Goal: Task Accomplishment & Management: Use online tool/utility

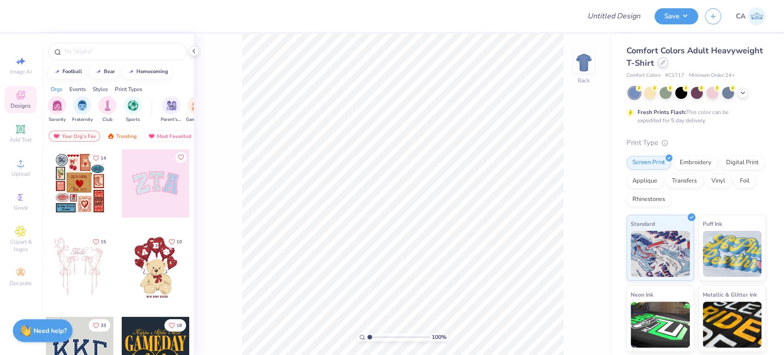
click at [665, 64] on icon at bounding box center [663, 62] width 5 height 5
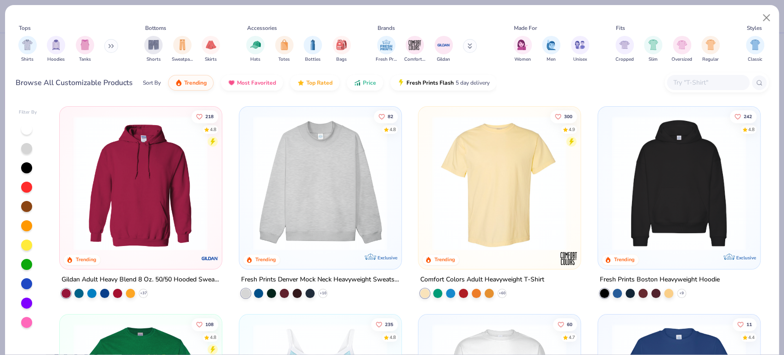
click at [333, 161] on img at bounding box center [320, 183] width 143 height 135
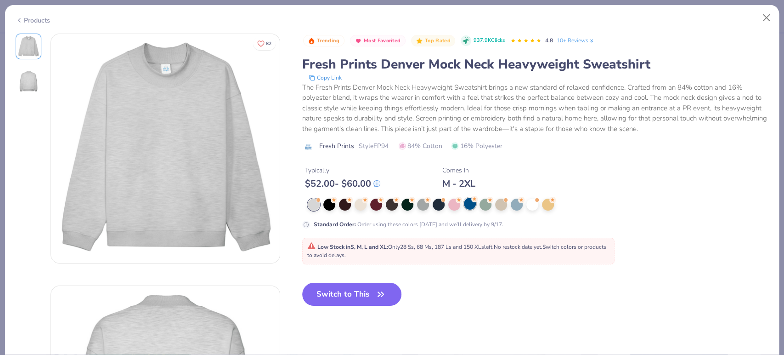
click at [464, 206] on div at bounding box center [470, 204] width 12 height 12
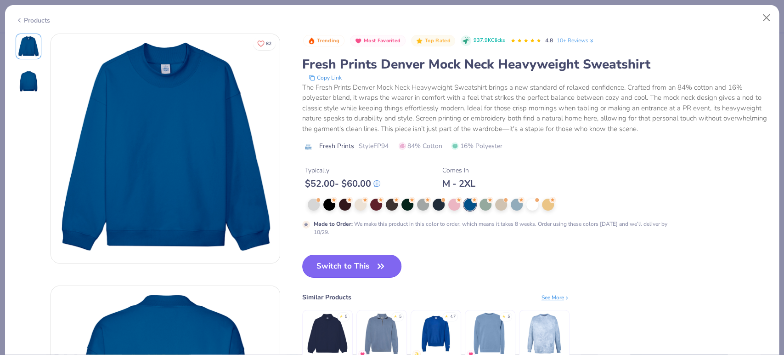
click at [360, 264] on button "Switch to This" at bounding box center [352, 266] width 100 height 23
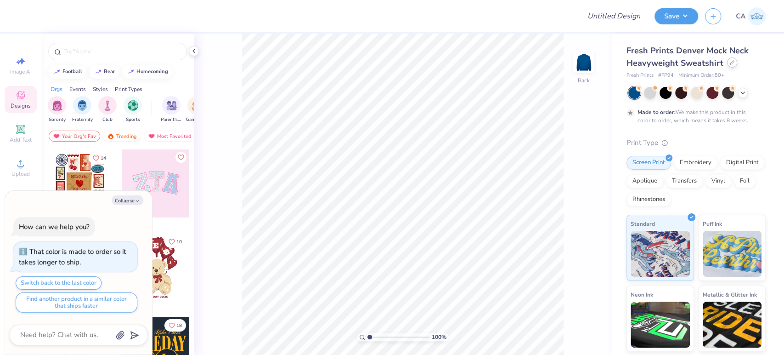
click at [730, 62] on icon at bounding box center [732, 62] width 5 height 5
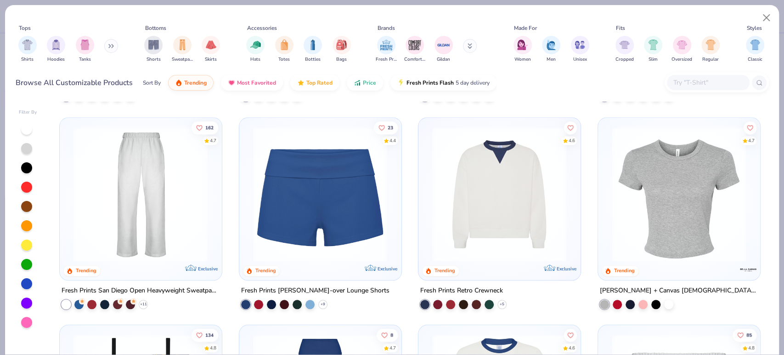
scroll to position [613, 0]
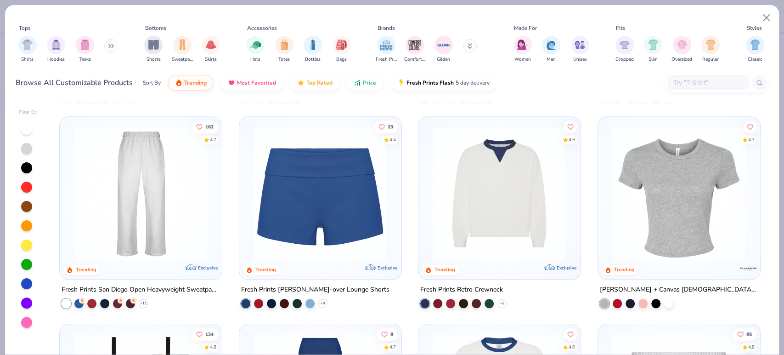
click at [468, 230] on img at bounding box center [499, 192] width 143 height 135
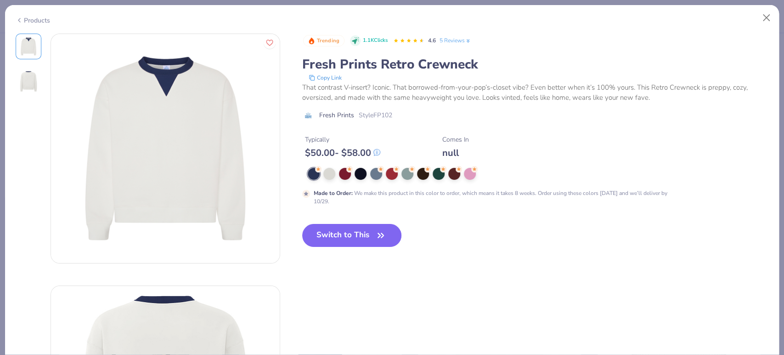
drag, startPoint x: 24, startPoint y: 19, endPoint x: 44, endPoint y: 30, distance: 22.9
click at [24, 19] on div "Products" at bounding box center [33, 21] width 34 height 10
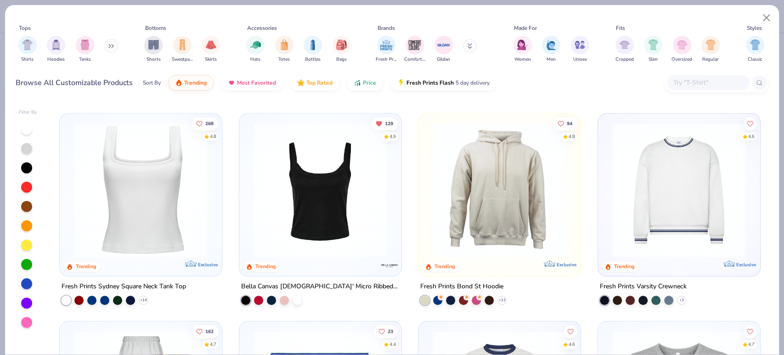
scroll to position [357, 0]
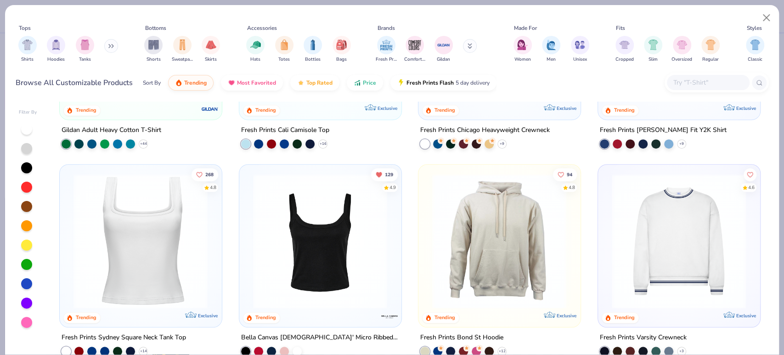
click at [632, 239] on img at bounding box center [678, 241] width 143 height 135
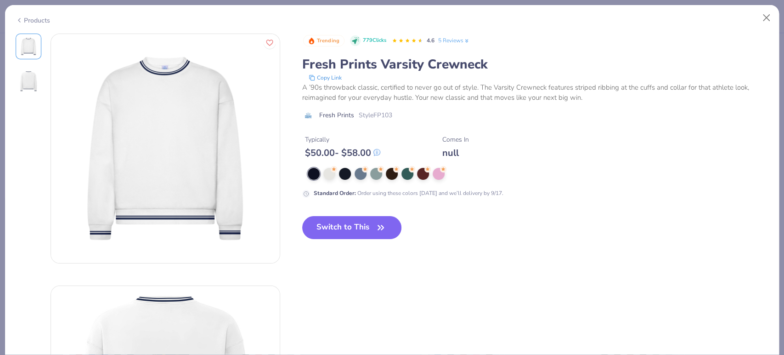
click at [24, 17] on div "Products" at bounding box center [33, 21] width 34 height 10
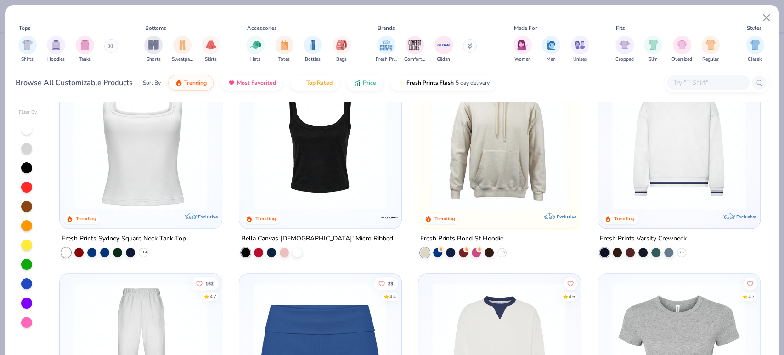
scroll to position [357, 0]
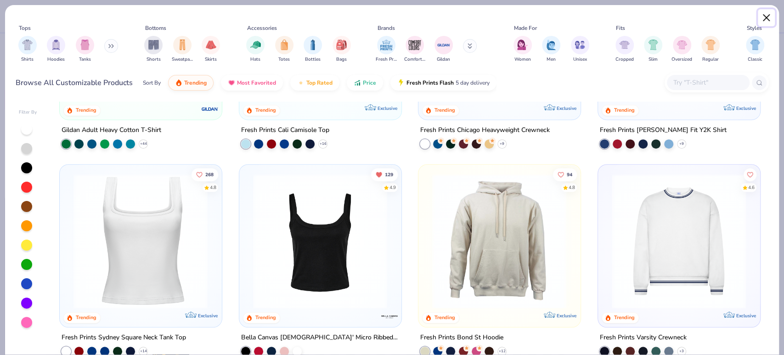
drag, startPoint x: 764, startPoint y: 21, endPoint x: 726, endPoint y: 29, distance: 38.0
click at [764, 21] on button "Close" at bounding box center [766, 17] width 17 height 17
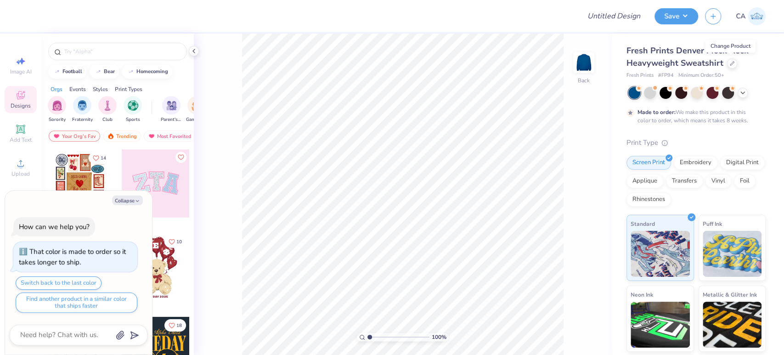
click at [669, 73] on span "# FP94" at bounding box center [666, 76] width 16 height 8
copy span "FP94"
click at [19, 165] on circle at bounding box center [20, 166] width 5 height 5
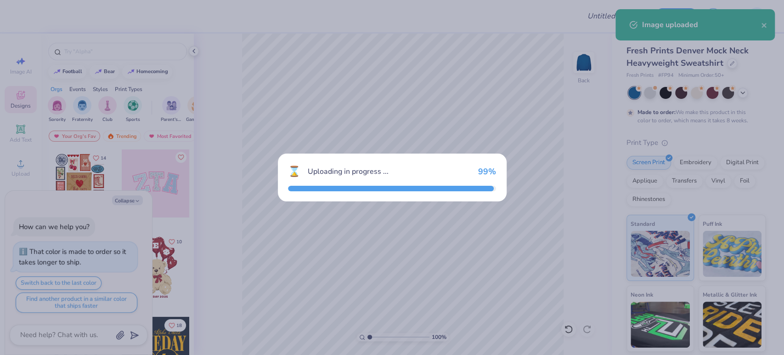
type textarea "x"
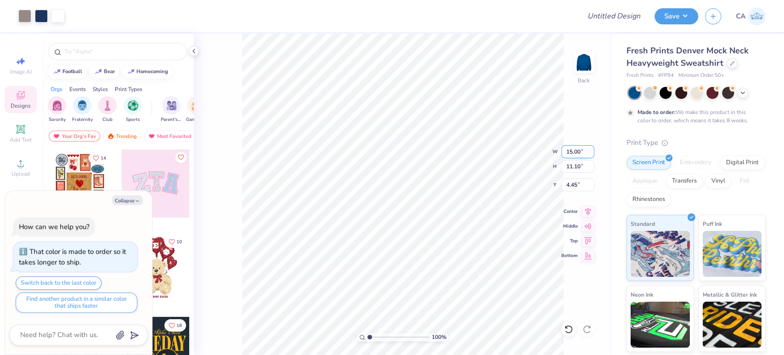
click at [570, 157] on input "15.00" at bounding box center [578, 151] width 33 height 13
type input "12"
type textarea "x"
type input "12.00"
type input "8.88"
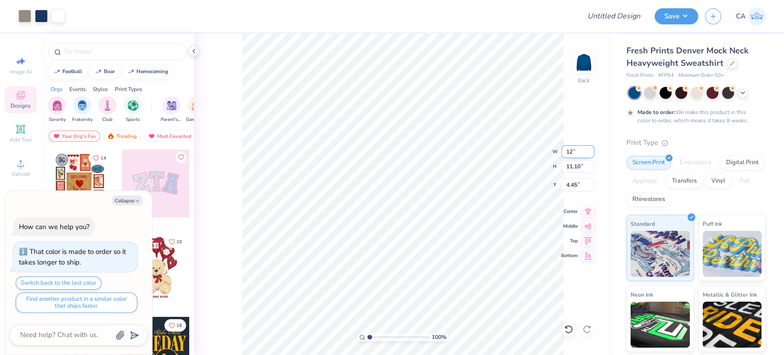
type input "5.56"
click at [567, 155] on input "12.00" at bounding box center [578, 151] width 33 height 13
type input "11"
type textarea "x"
type input "11.00"
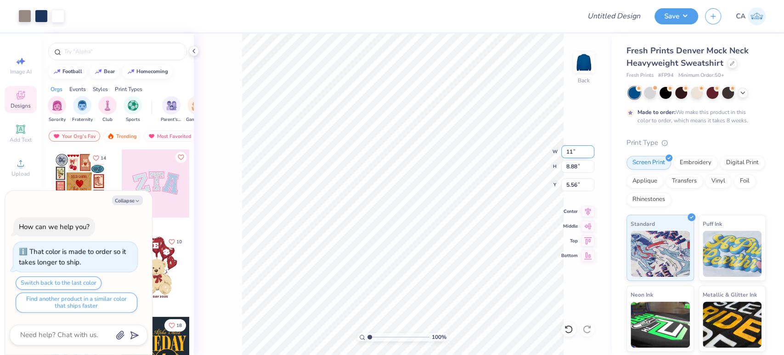
type input "8.14"
type input "5.93"
click at [567, 155] on input "11.00" at bounding box center [578, 151] width 33 height 13
type input "11.01"
click at [575, 183] on input "5.93" at bounding box center [578, 184] width 33 height 13
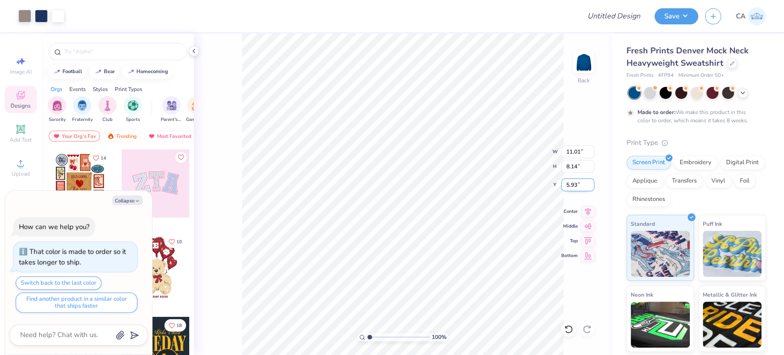
type textarea "x"
type input "8.15"
type input "2"
type textarea "x"
type input "2.00"
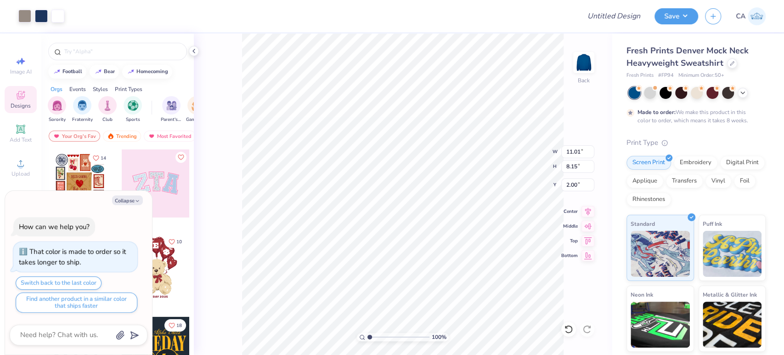
type textarea "x"
click at [647, 12] on input "Design Title" at bounding box center [603, 16] width 90 height 18
paste input "FPS239950"
type input "FPS239950"
type textarea "x"
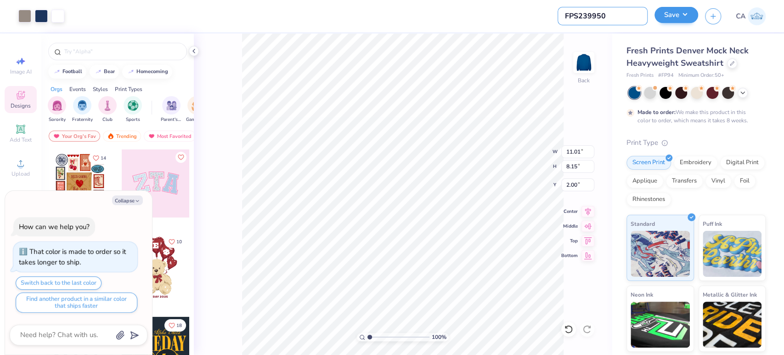
type input "FPS239950"
click at [658, 17] on button "Save" at bounding box center [677, 15] width 44 height 16
type textarea "x"
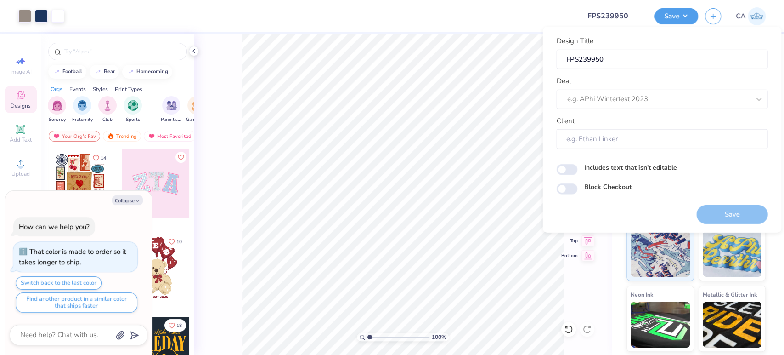
click at [638, 113] on div "Design Title FPS239950 Deal e.g. APhi Winterfest 2023 Client" at bounding box center [661, 92] width 211 height 113
click at [636, 95] on div at bounding box center [658, 99] width 183 height 12
drag, startPoint x: 613, startPoint y: 126, endPoint x: 618, endPoint y: 157, distance: 30.9
click at [618, 157] on div "Design Tool Testing Design Tool Design Tool Gallery" at bounding box center [661, 140] width 211 height 56
click at [618, 157] on div "Design Tool Gallery" at bounding box center [662, 156] width 204 height 15
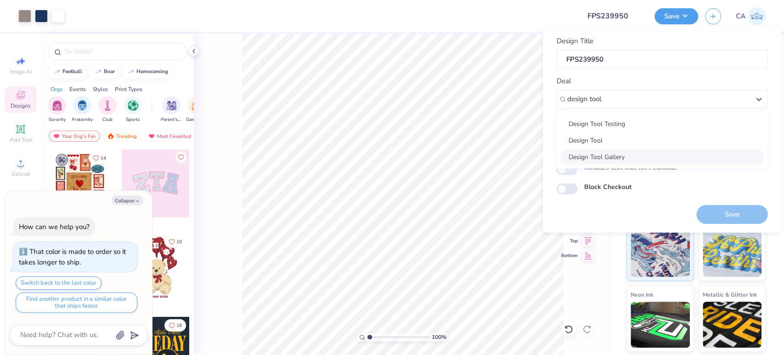
type input "design tool"
type textarea "x"
type input "Design Tool Gallery User"
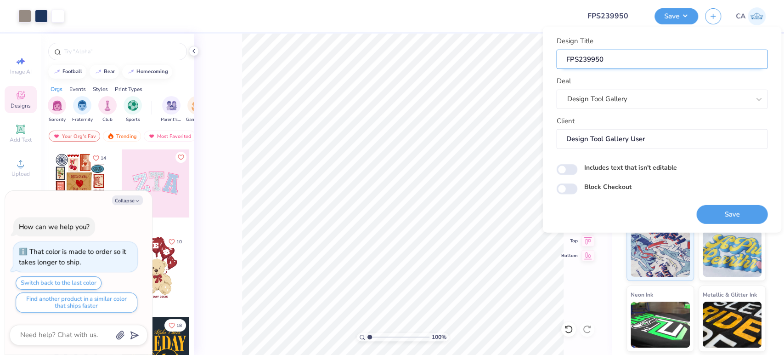
click at [599, 58] on input "FPS239950" at bounding box center [661, 59] width 211 height 20
click at [720, 209] on button "Save" at bounding box center [732, 213] width 71 height 19
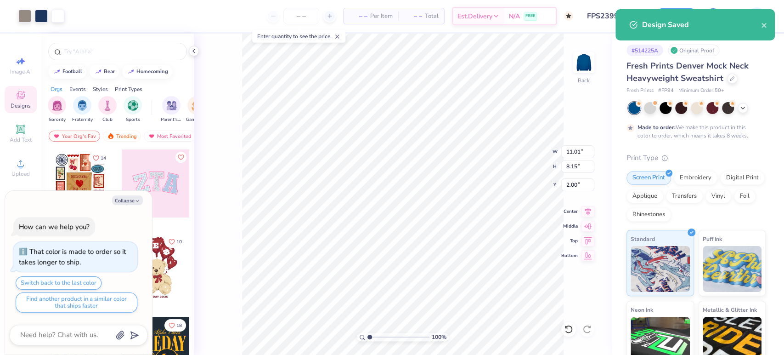
type textarea "x"
checkbox input "true"
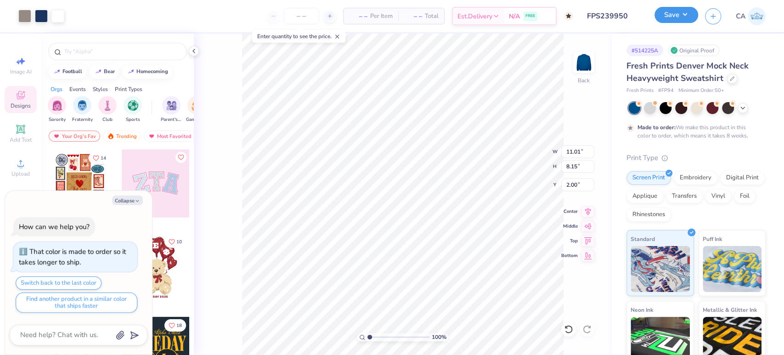
click at [681, 17] on button "Save" at bounding box center [677, 15] width 44 height 16
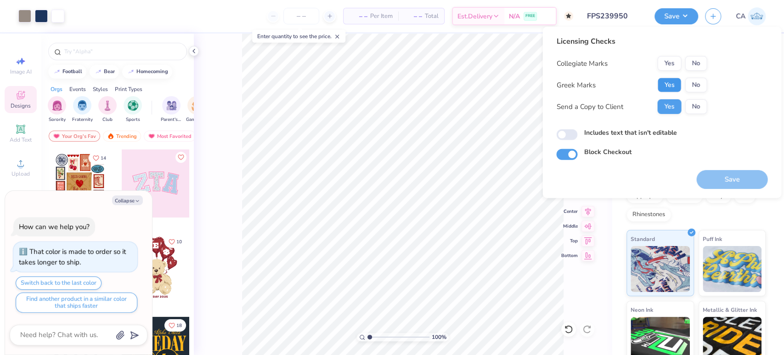
click at [660, 85] on button "Yes" at bounding box center [670, 85] width 24 height 15
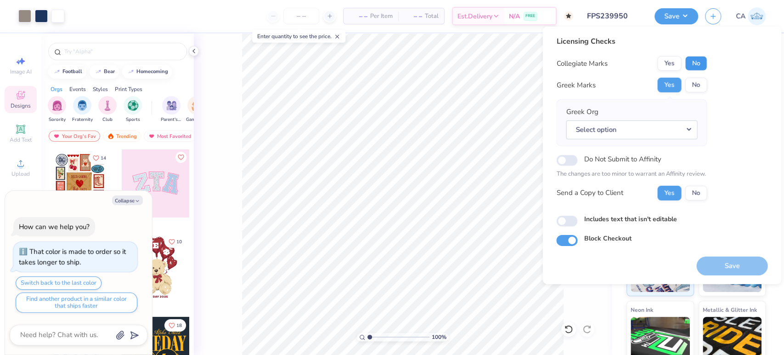
click at [692, 63] on button "No" at bounding box center [696, 63] width 22 height 15
click at [681, 129] on button "Select option" at bounding box center [631, 129] width 131 height 19
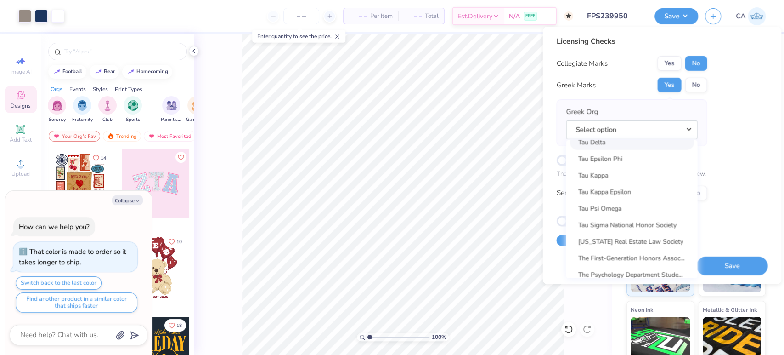
scroll to position [6575, 0]
click at [626, 242] on link "Tau Kappa Epsilon" at bounding box center [632, 242] width 124 height 15
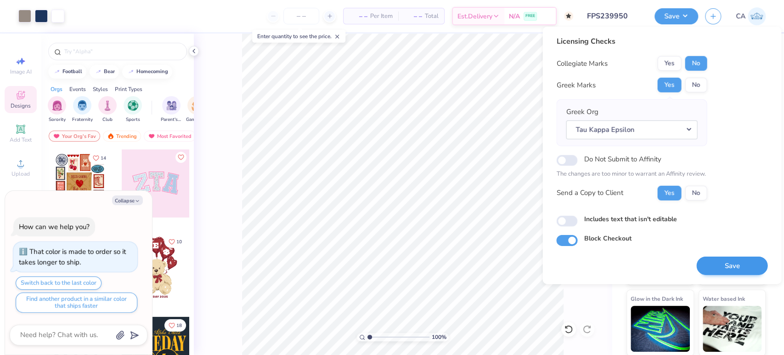
scroll to position [82, 0]
click at [726, 262] on button "Save" at bounding box center [732, 265] width 71 height 19
type textarea "x"
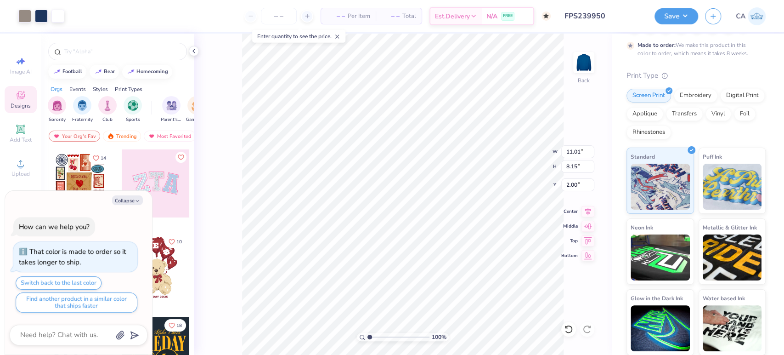
click at [616, 21] on input "FPS239950" at bounding box center [603, 16] width 90 height 18
click at [584, 17] on input "FPS239950" at bounding box center [603, 16] width 90 height 18
